Goal: Information Seeking & Learning: Learn about a topic

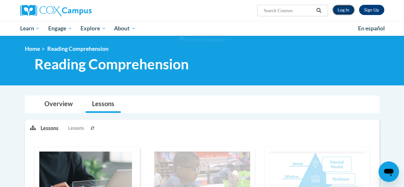
click at [345, 9] on link "Log In" at bounding box center [344, 10] width 22 height 10
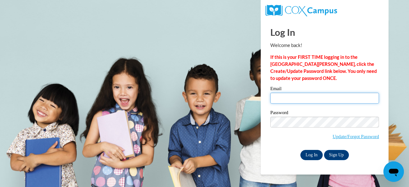
type input "nora_mae_naylor@yahoo.com"
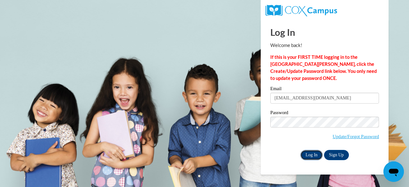
click at [313, 152] on input "Log In" at bounding box center [311, 155] width 22 height 10
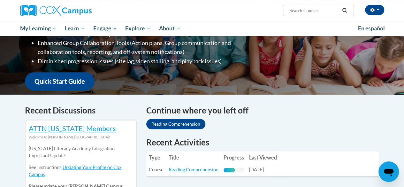
scroll to position [130, 0]
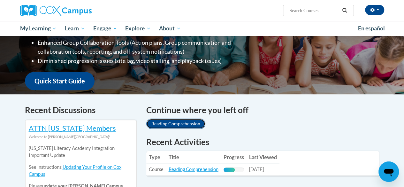
click at [186, 125] on link "Reading Comprehension" at bounding box center [175, 124] width 59 height 10
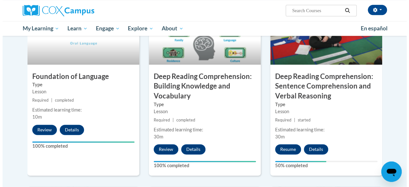
scroll to position [334, 0]
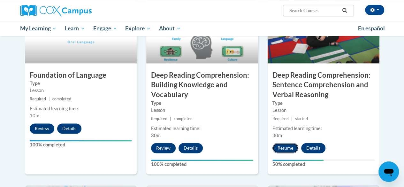
click at [284, 149] on button "Resume" at bounding box center [286, 148] width 26 height 10
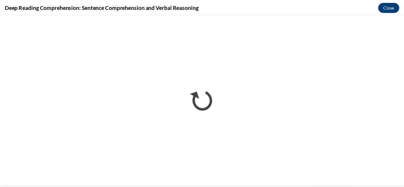
scroll to position [0, 0]
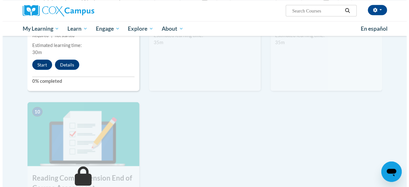
scroll to position [586, 0]
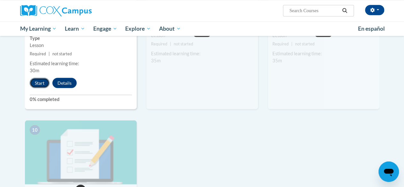
click at [39, 82] on button "Start" at bounding box center [40, 83] width 20 height 10
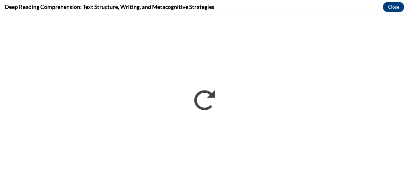
scroll to position [0, 0]
